Goal: Task Accomplishment & Management: Complete application form

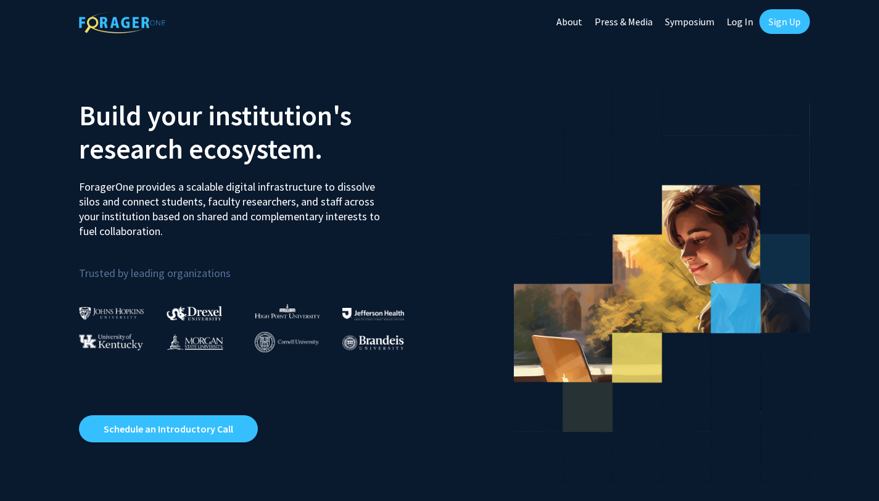
click at [784, 23] on link "Sign Up" at bounding box center [785, 21] width 51 height 25
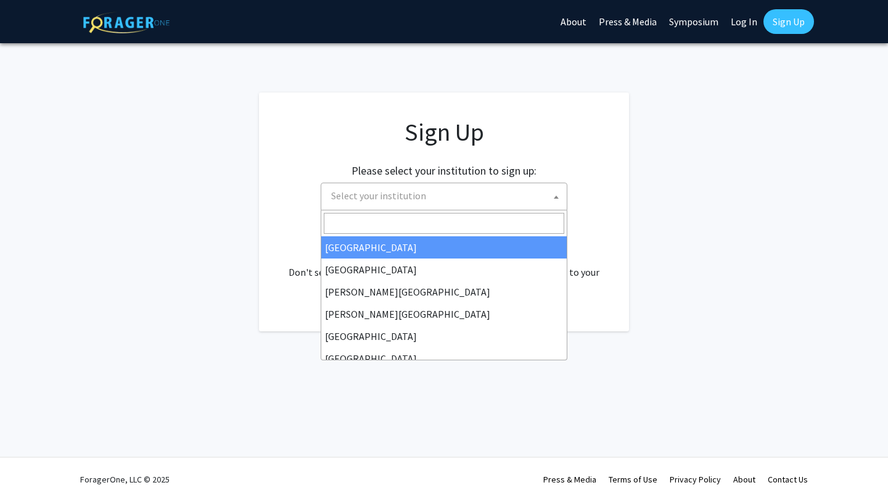
click at [495, 208] on span "Select your institution" at bounding box center [446, 195] width 241 height 25
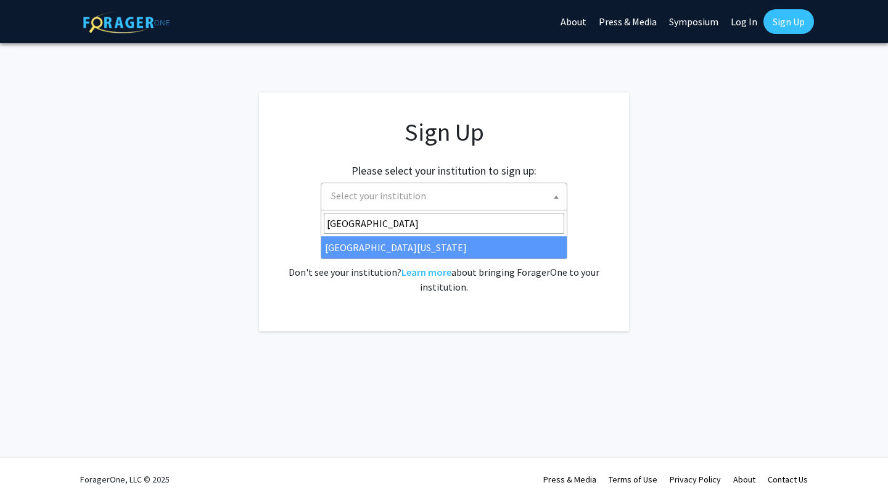
type input "university of ma"
select select "31"
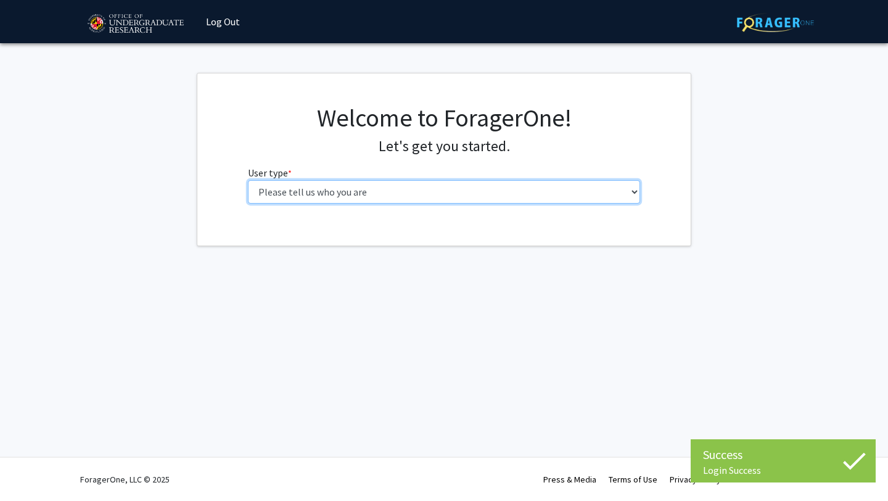
click at [424, 192] on select "Please tell us who you are Undergraduate Student Master's Student Doctoral Cand…" at bounding box center [444, 191] width 393 height 23
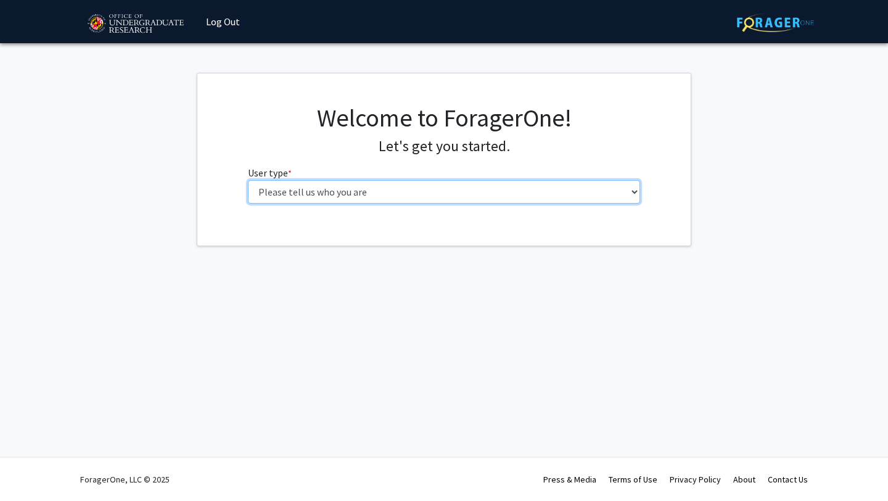
select select "1: undergrad"
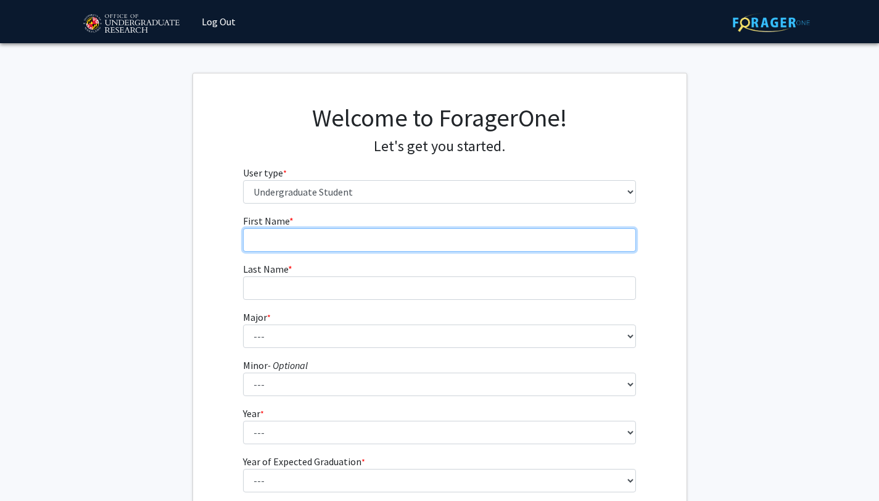
click at [440, 241] on input "First Name * required" at bounding box center [439, 239] width 393 height 23
type input "Ava"
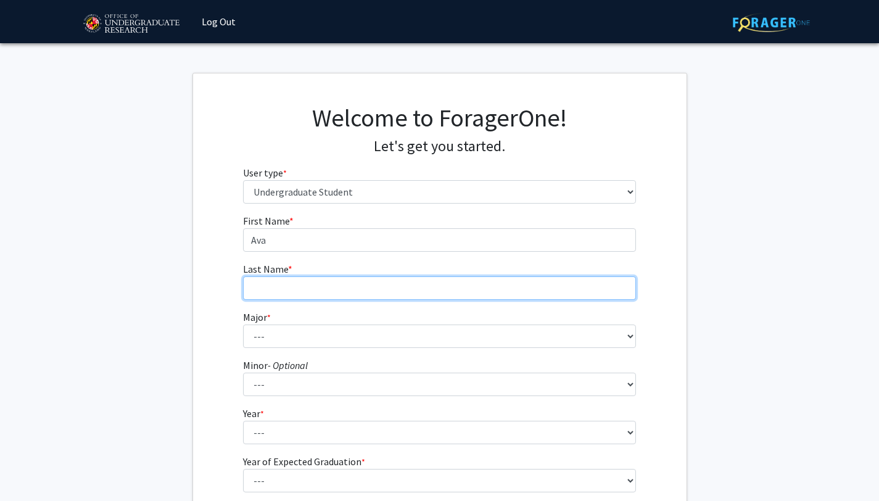
click at [349, 291] on input "Last Name * required" at bounding box center [439, 287] width 393 height 23
type input "Momeni"
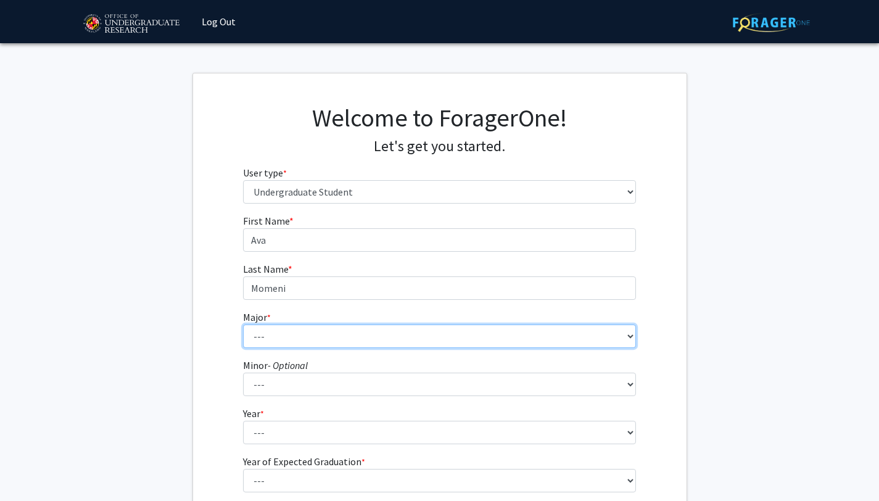
click at [305, 345] on select "--- Accounting Aerospace Engineering African American and Africana Studies Agri…" at bounding box center [439, 336] width 393 height 23
select select "17: 2318"
